Goal: Information Seeking & Learning: Learn about a topic

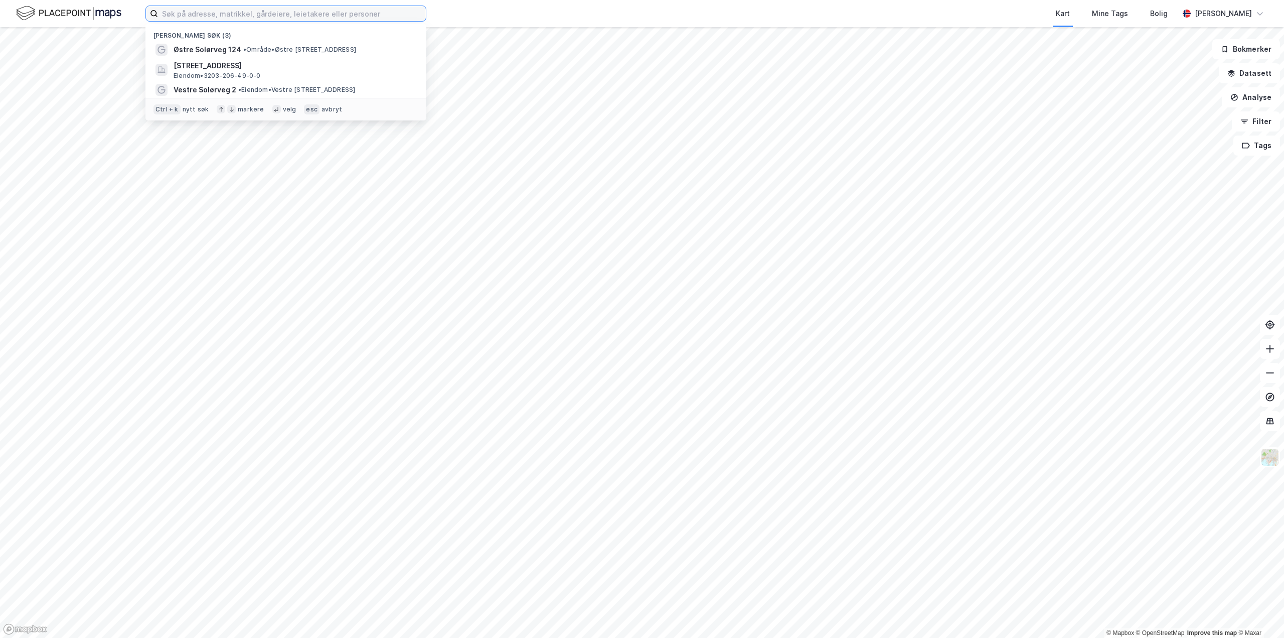
click at [372, 12] on input at bounding box center [292, 13] width 268 height 15
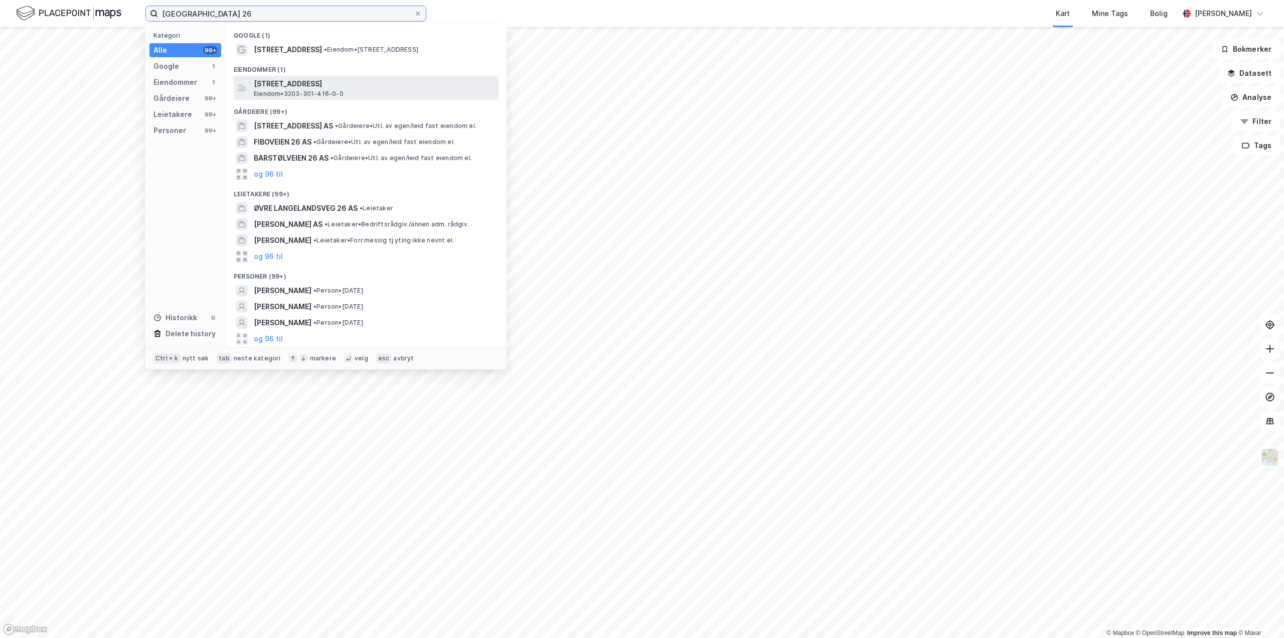
type input "[GEOGRAPHIC_DATA] 26"
click at [298, 83] on span "[STREET_ADDRESS]" at bounding box center [374, 84] width 241 height 12
